Goal: Task Accomplishment & Management: Manage account settings

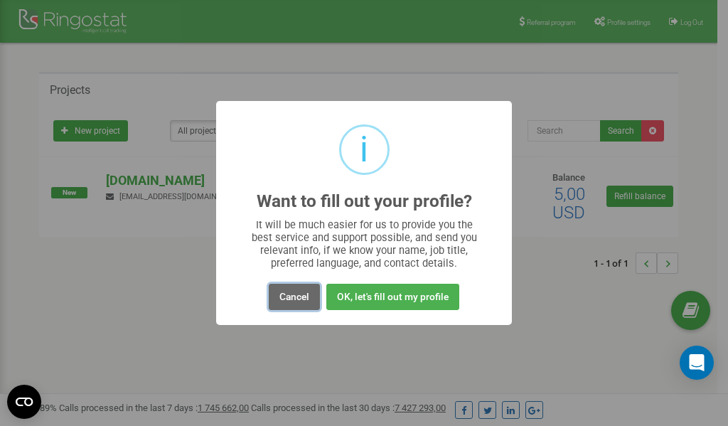
click at [300, 298] on button "Cancel" at bounding box center [294, 297] width 51 height 26
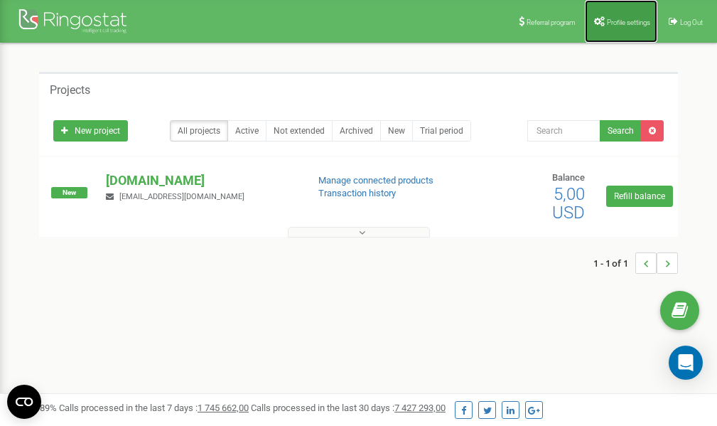
click at [624, 18] on span "Profile settings" at bounding box center [628, 22] width 43 height 8
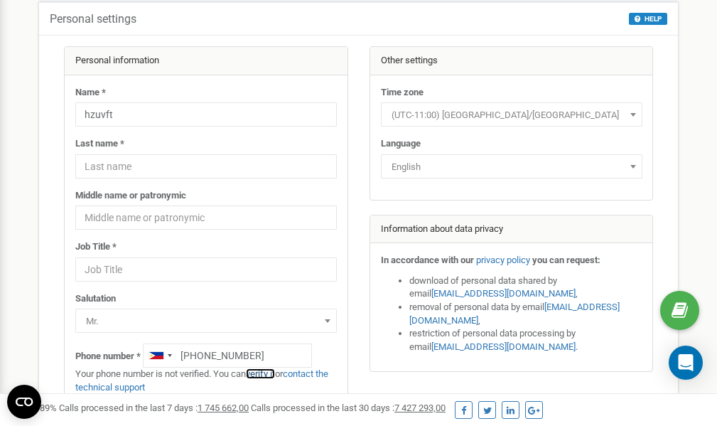
click at [266, 373] on link "verify it" at bounding box center [260, 373] width 29 height 11
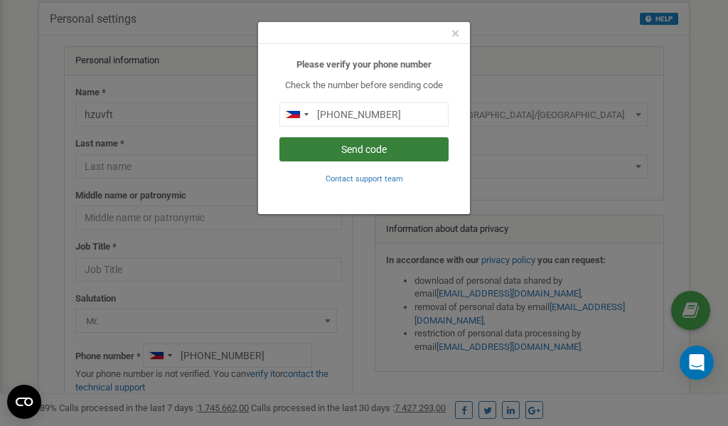
click at [362, 146] on button "Send code" at bounding box center [363, 149] width 169 height 24
